Goal: Task Accomplishment & Management: Use online tool/utility

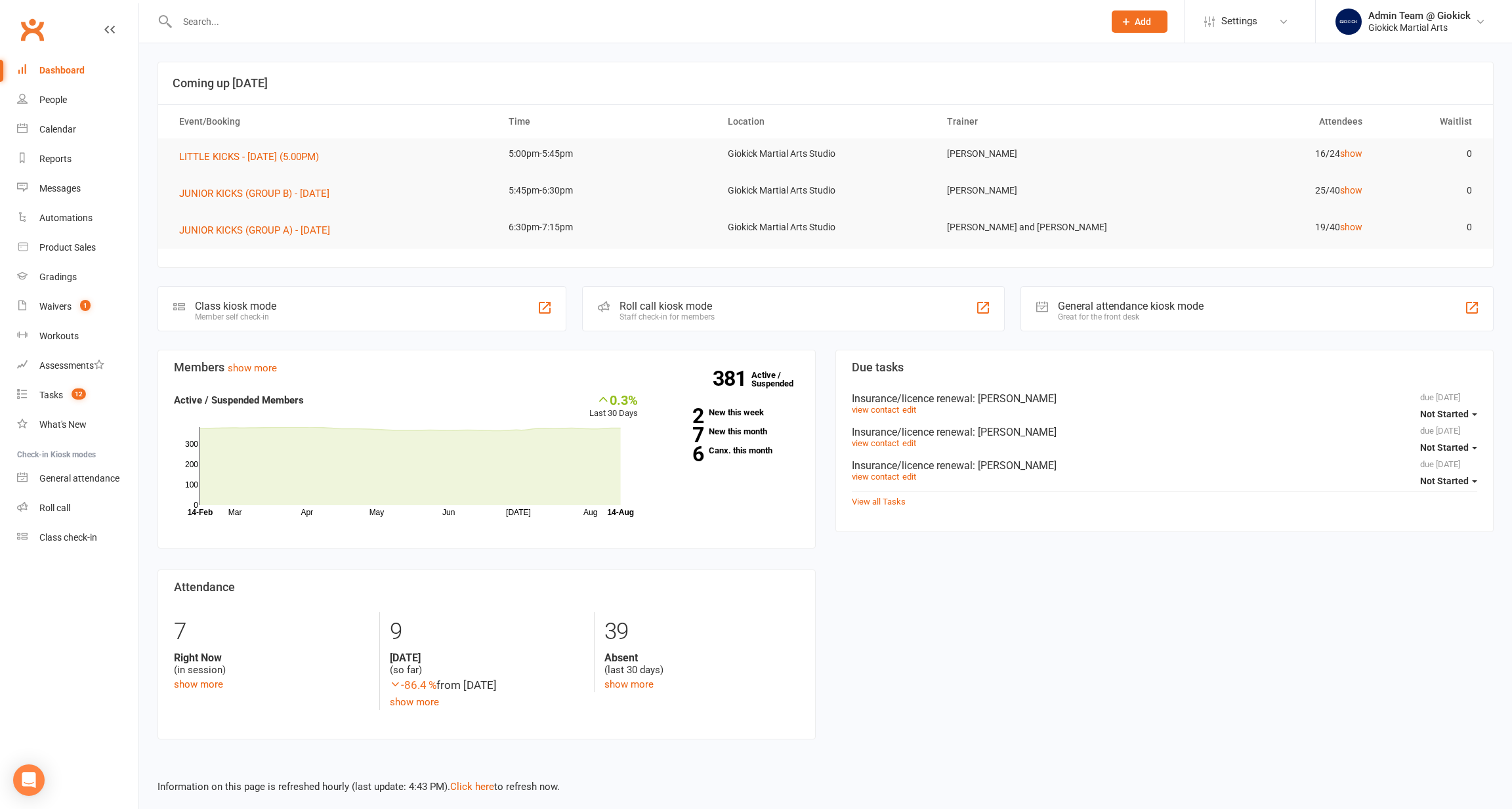
click at [678, 313] on div "Staff check-in for members" at bounding box center [667, 317] width 95 height 9
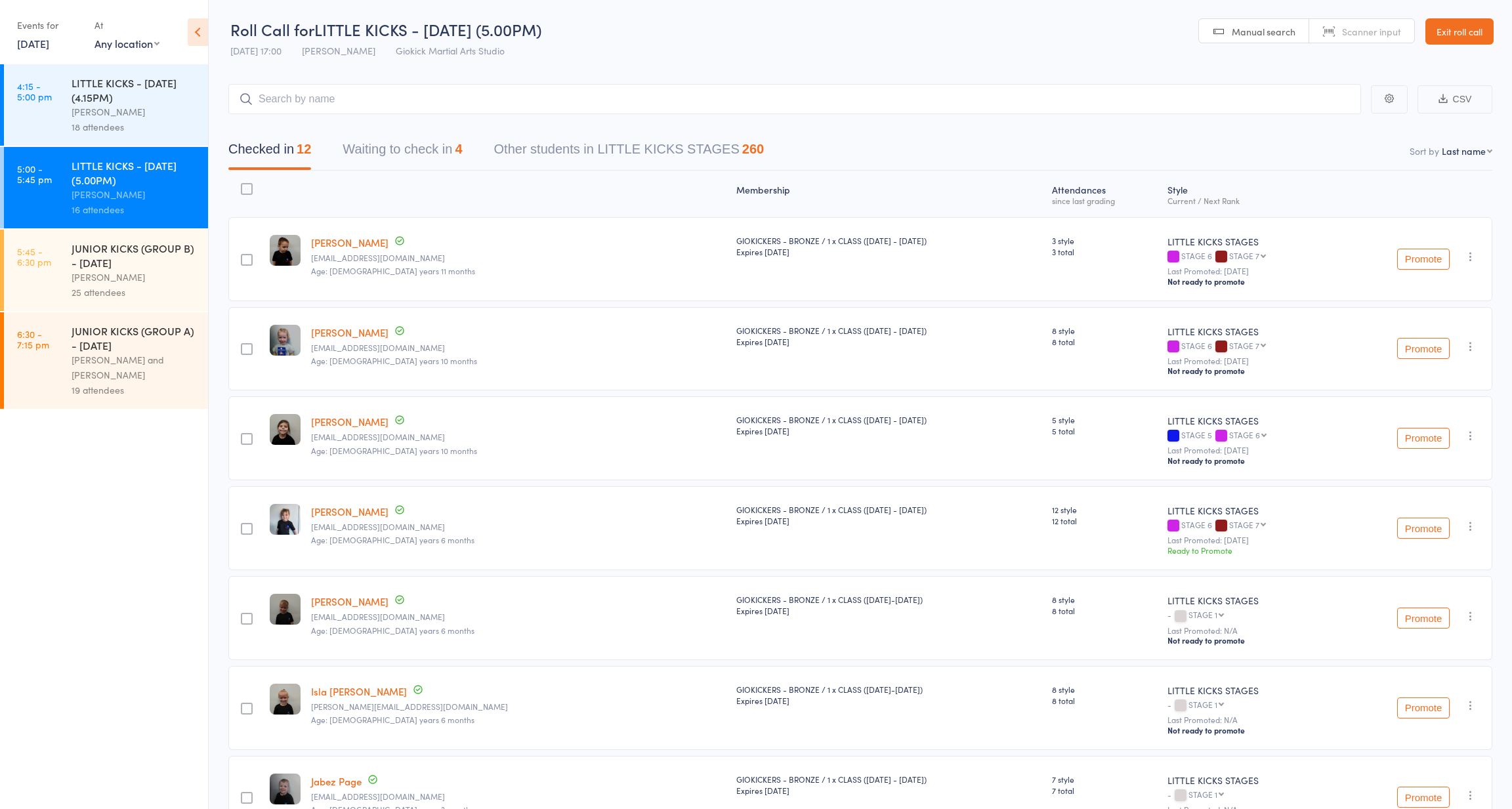
click at [147, 291] on div "25 attendees" at bounding box center [134, 291] width 126 height 15
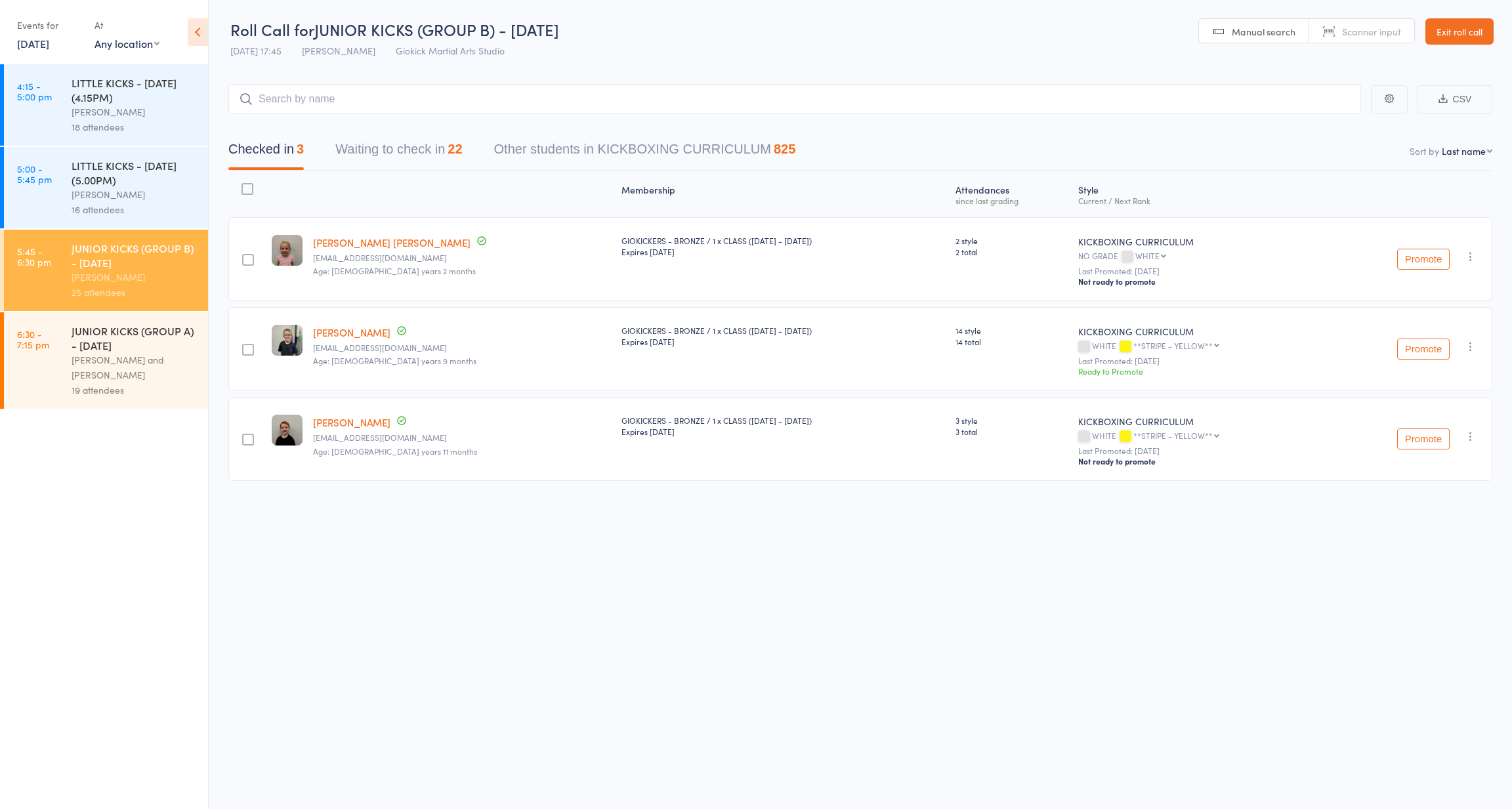
click at [404, 150] on button "Waiting to check in 22" at bounding box center [398, 152] width 126 height 35
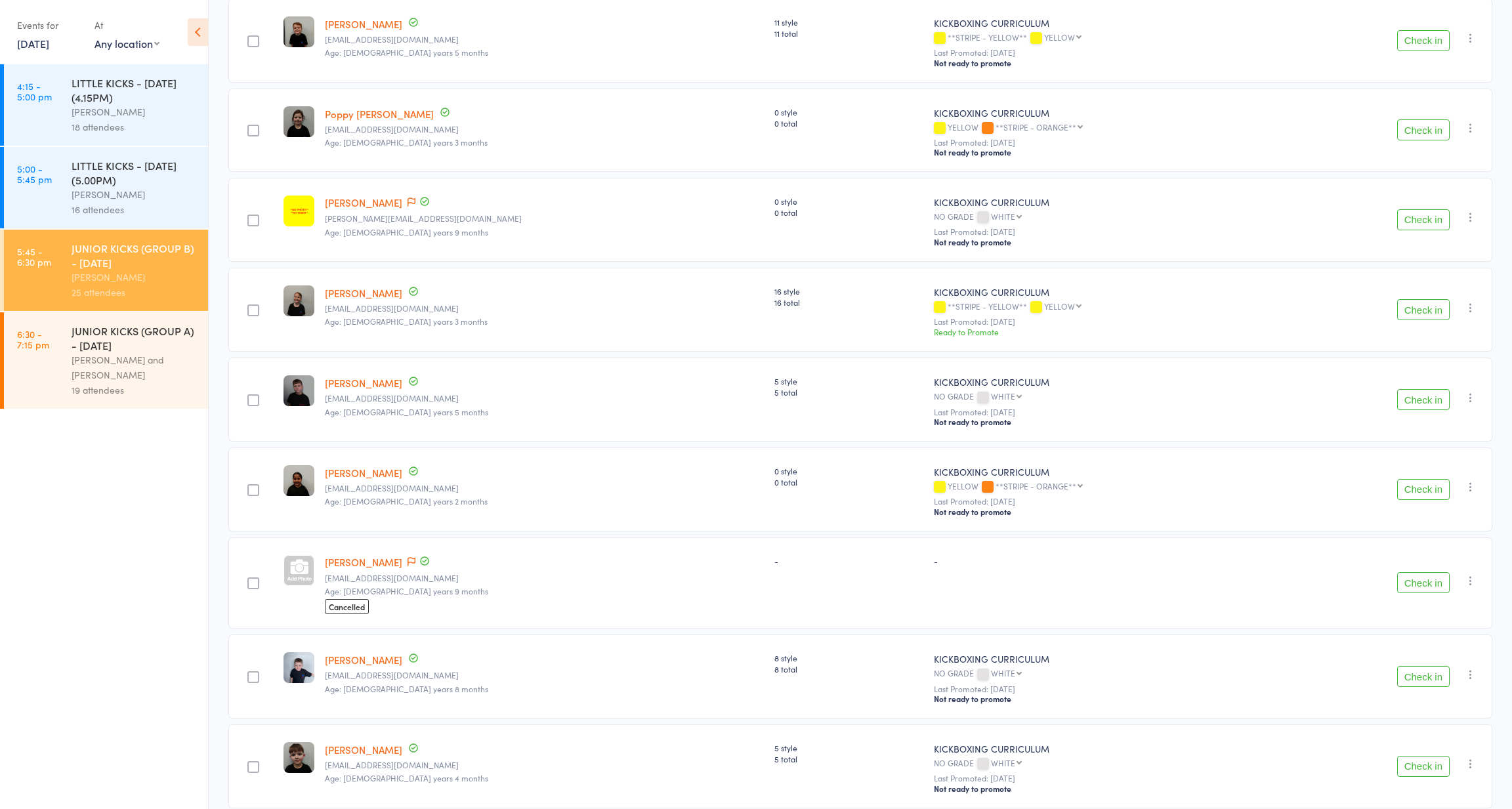
scroll to position [670, 0]
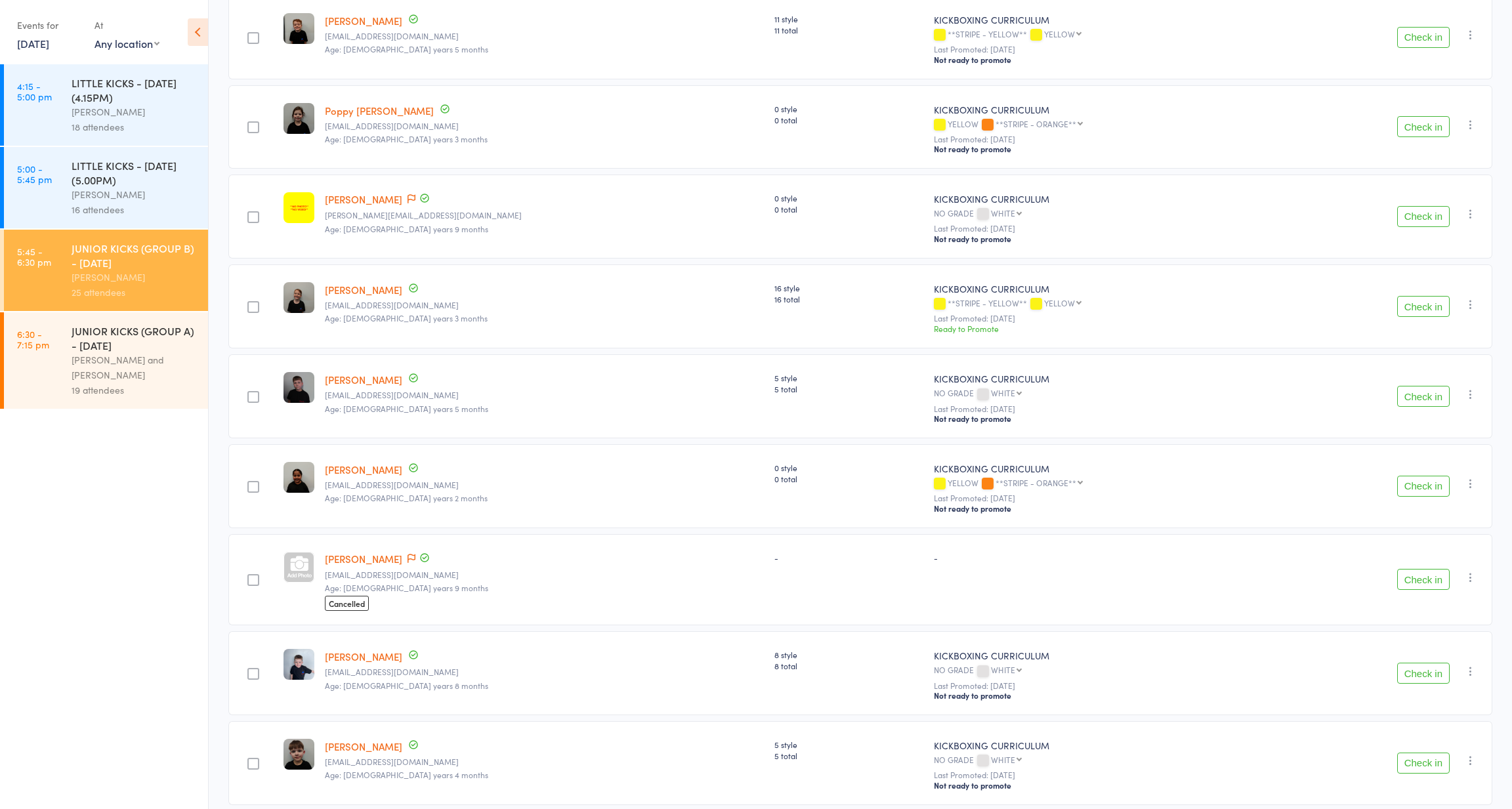
click at [1433, 386] on button "Check in" at bounding box center [1423, 396] width 52 height 21
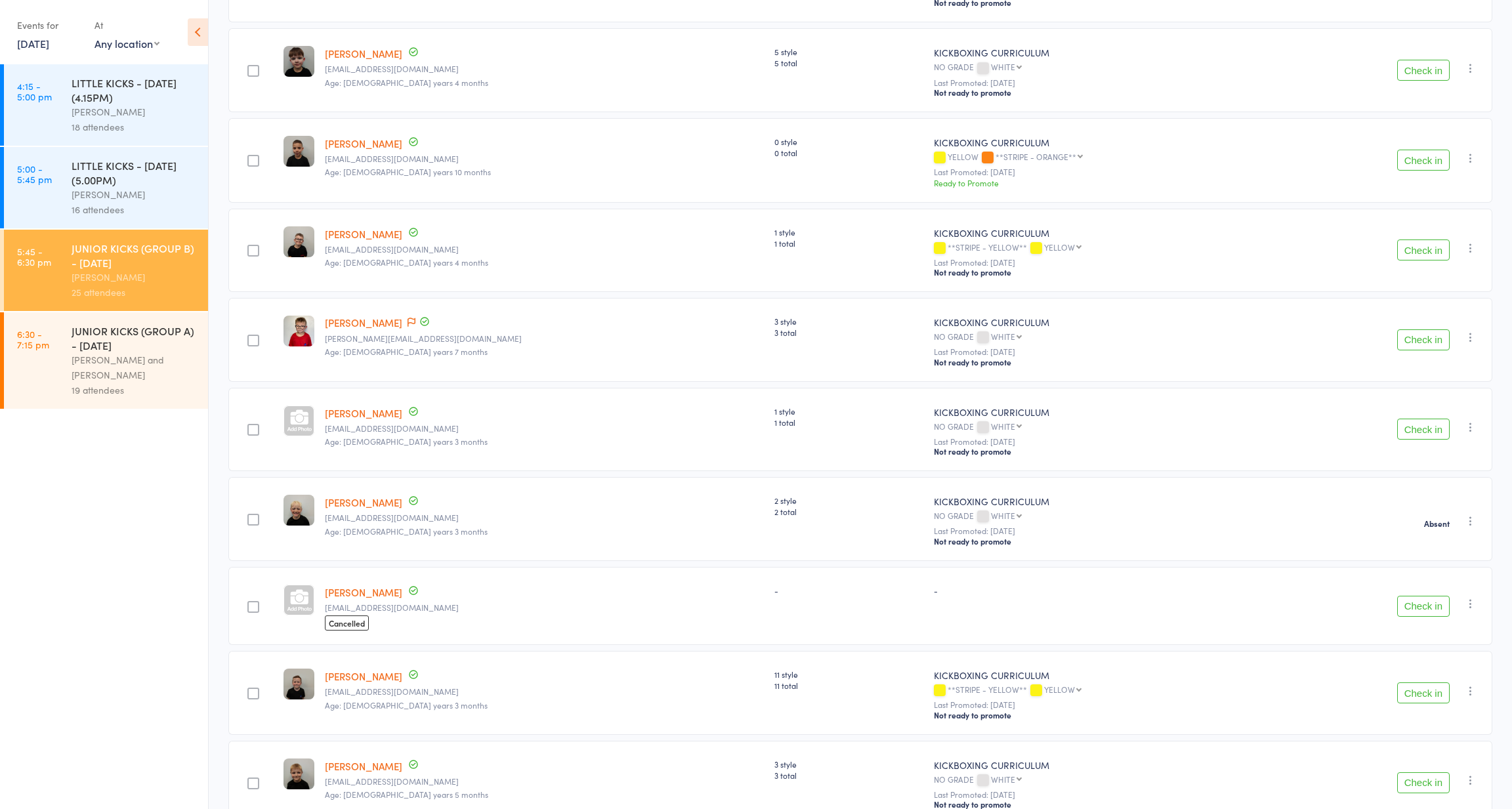
scroll to position [1274, 0]
click at [1423, 595] on button "Check in" at bounding box center [1423, 605] width 52 height 21
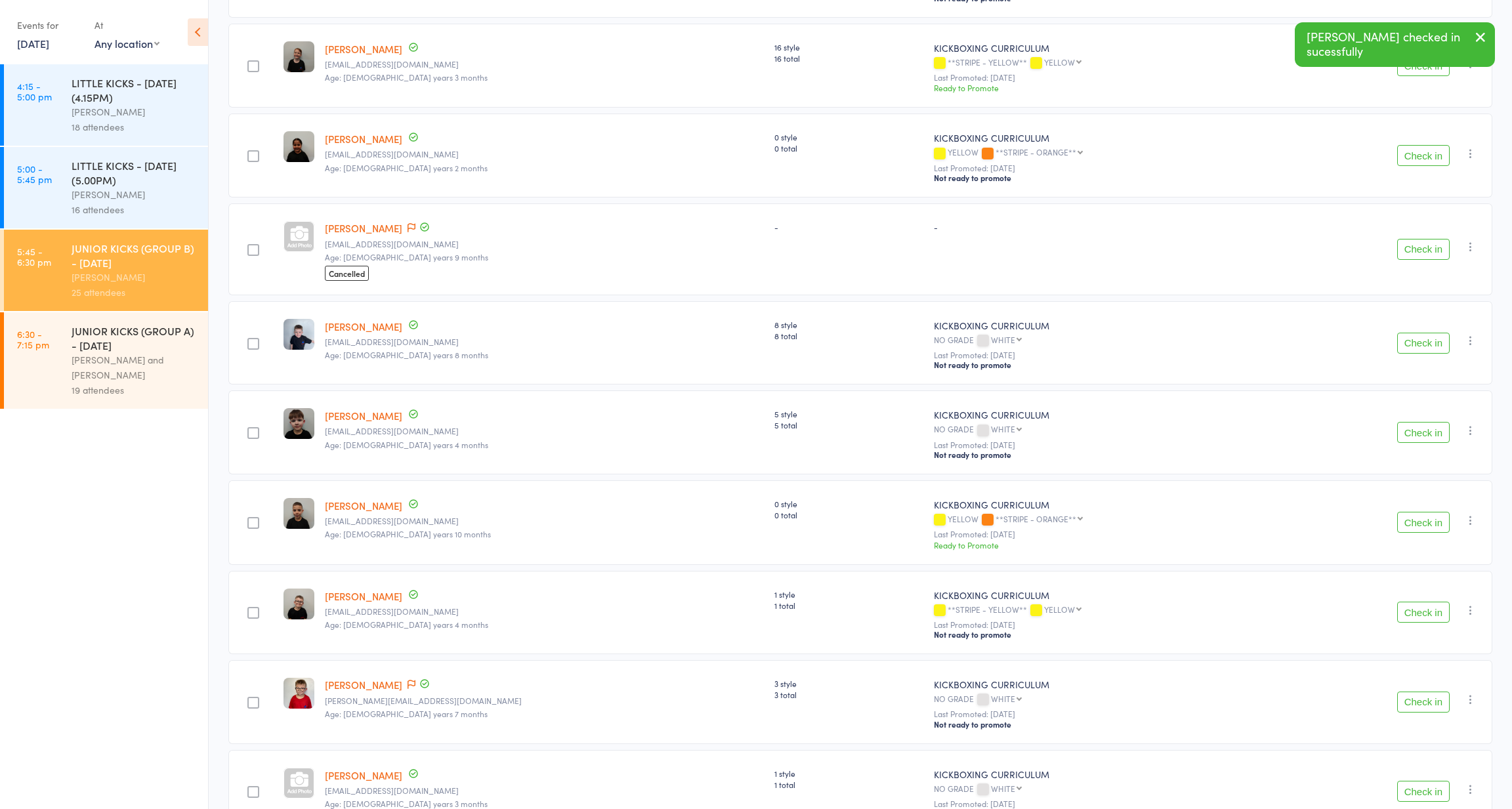
scroll to position [911, 0]
click at [1408, 238] on button "Check in" at bounding box center [1423, 249] width 52 height 21
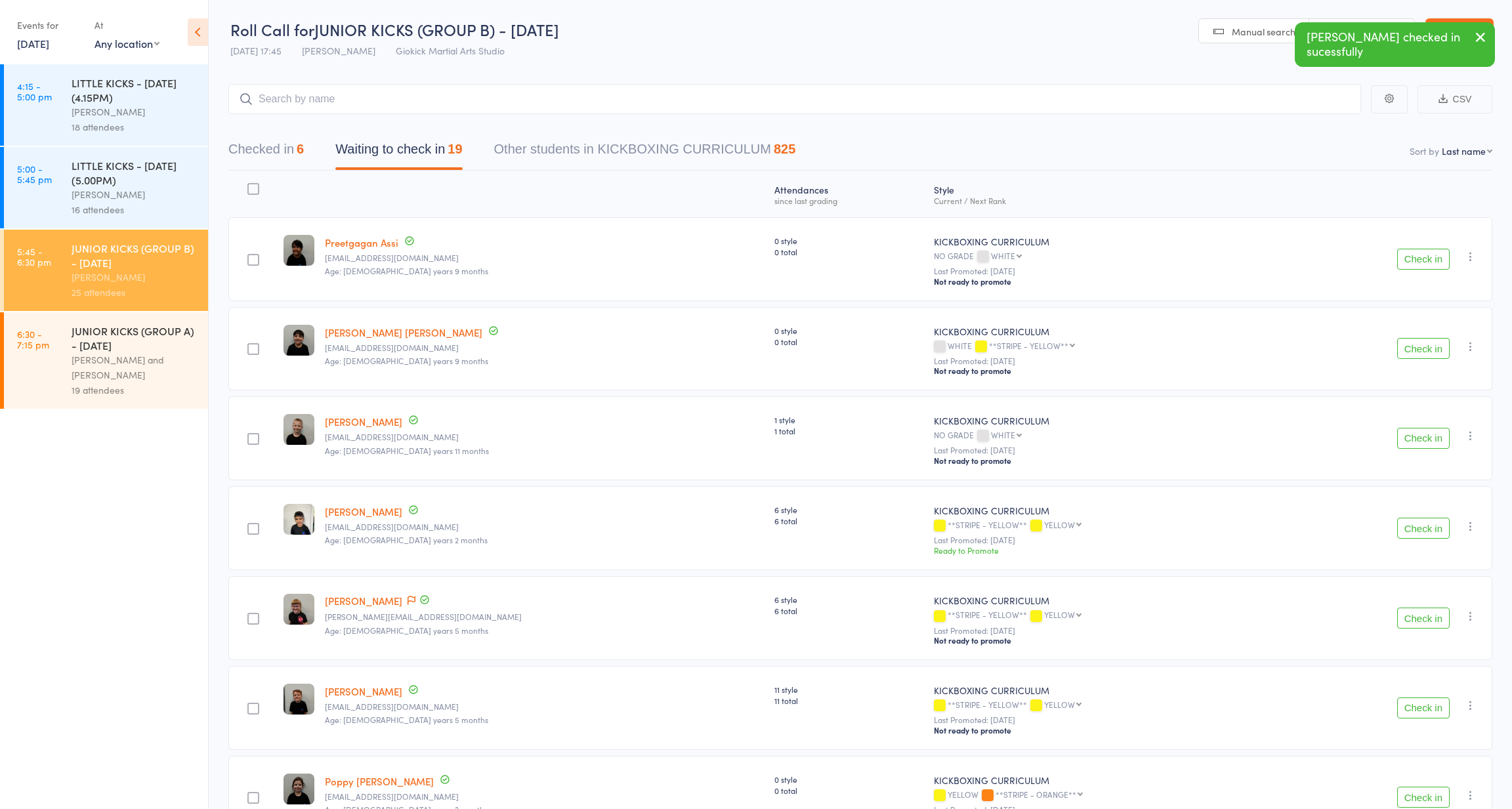
scroll to position [0, 0]
click at [438, 105] on input "search" at bounding box center [795, 99] width 1133 height 30
